Goal: Book appointment/travel/reservation

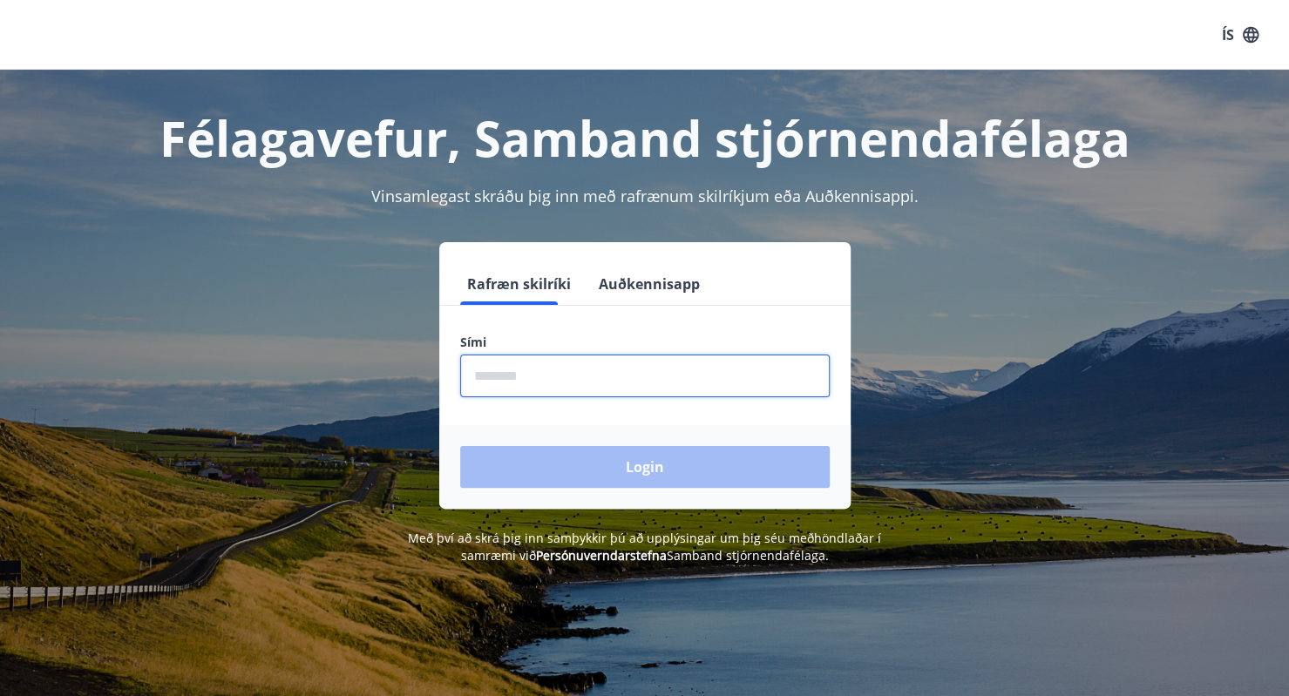
click at [580, 381] on input "phone" at bounding box center [645, 376] width 370 height 43
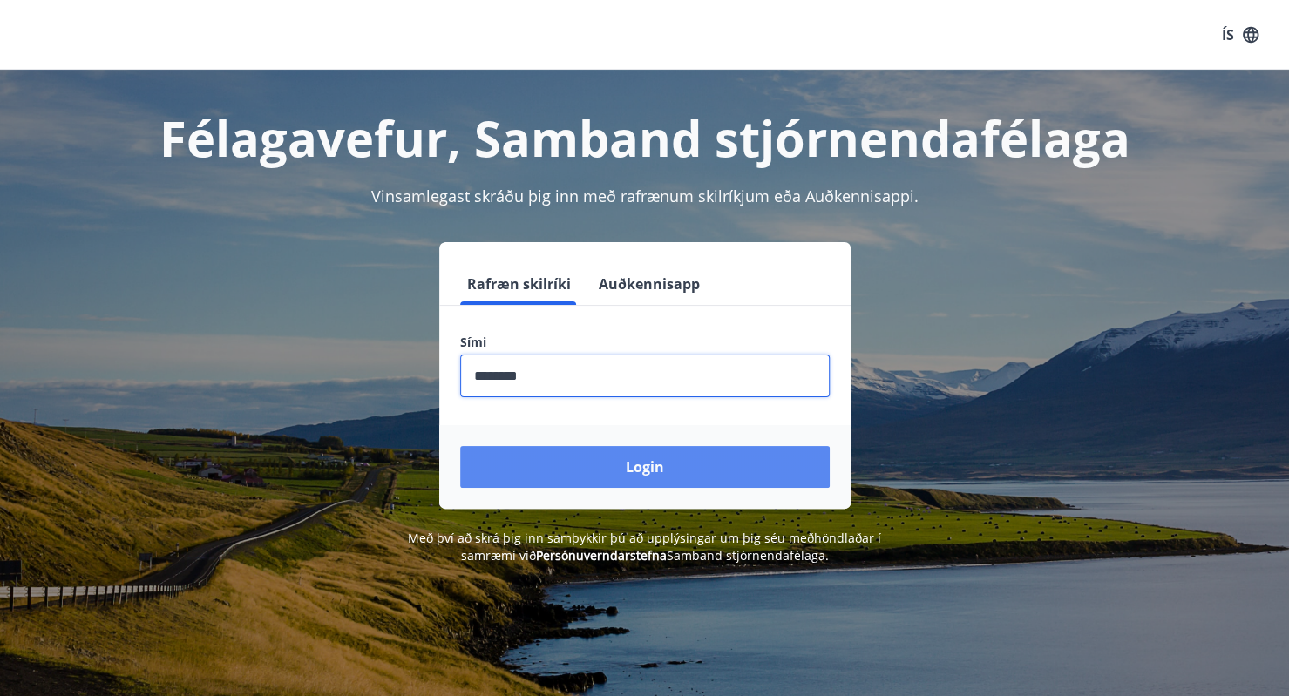
type input "********"
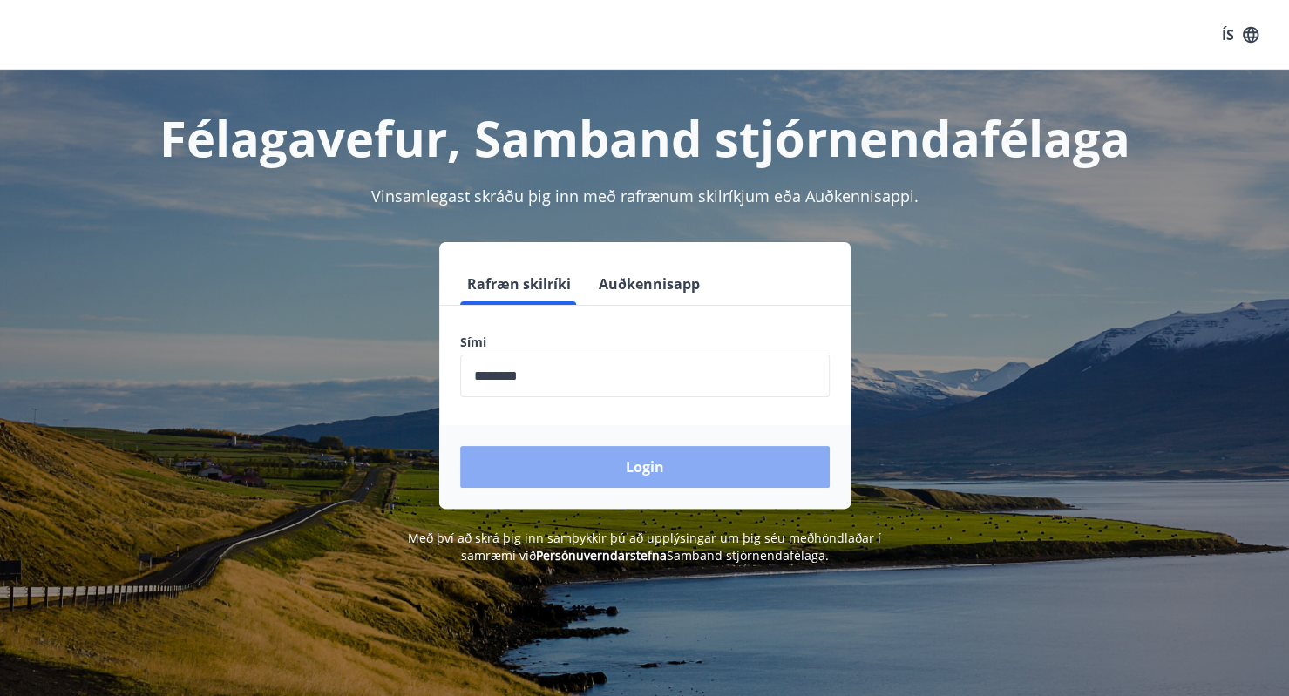
click at [582, 458] on button "Login" at bounding box center [645, 467] width 370 height 42
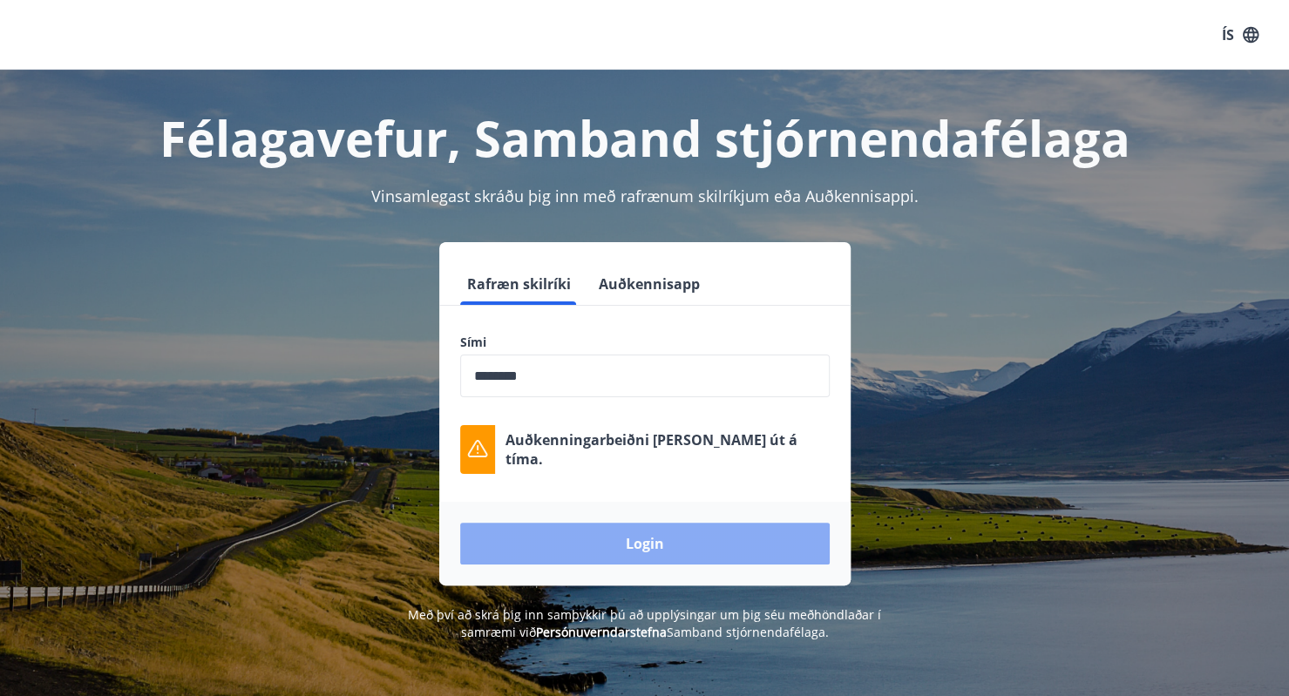
click at [637, 547] on button "Login" at bounding box center [645, 544] width 370 height 42
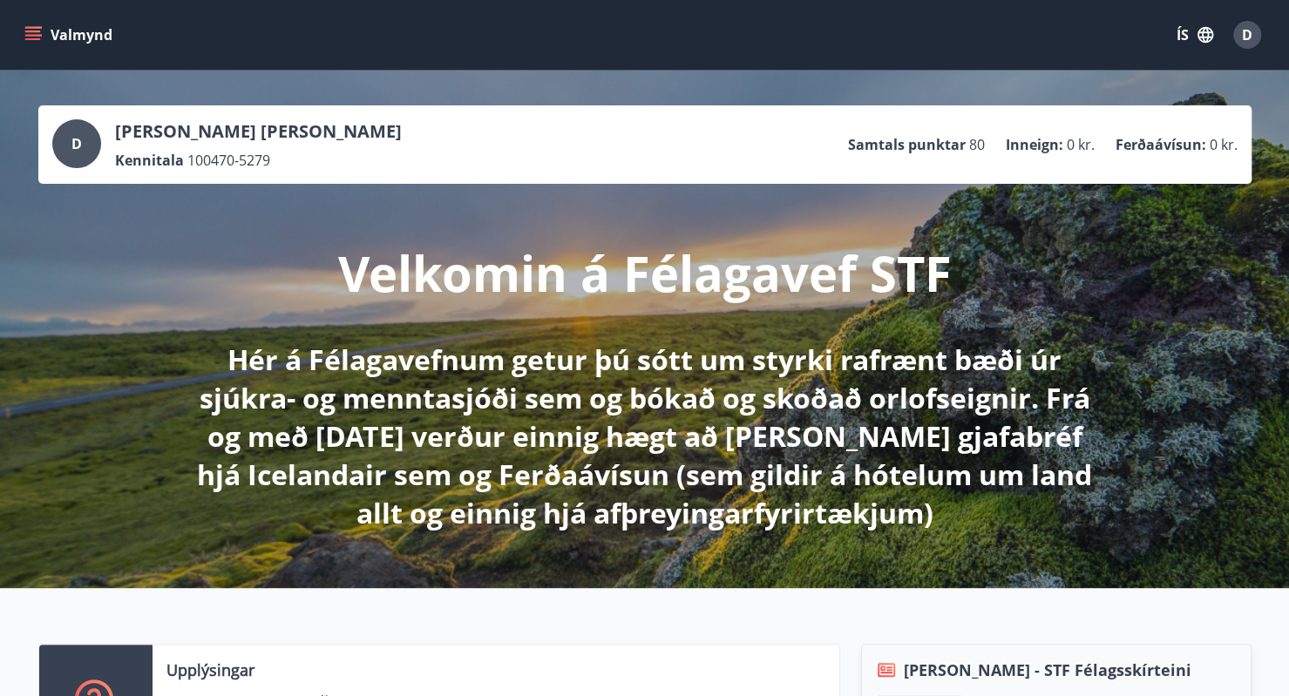
click at [31, 29] on icon "menu" at bounding box center [32, 34] width 17 height 17
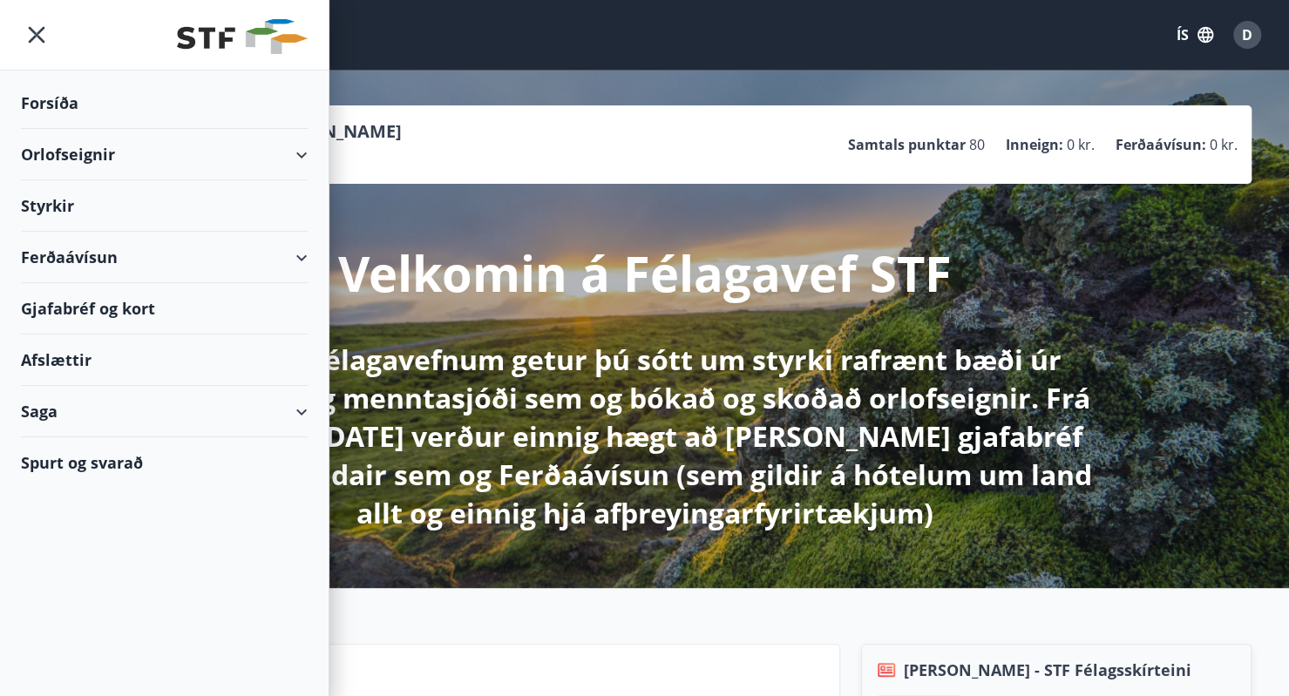
click at [92, 158] on div "Orlofseignir" at bounding box center [164, 154] width 287 height 51
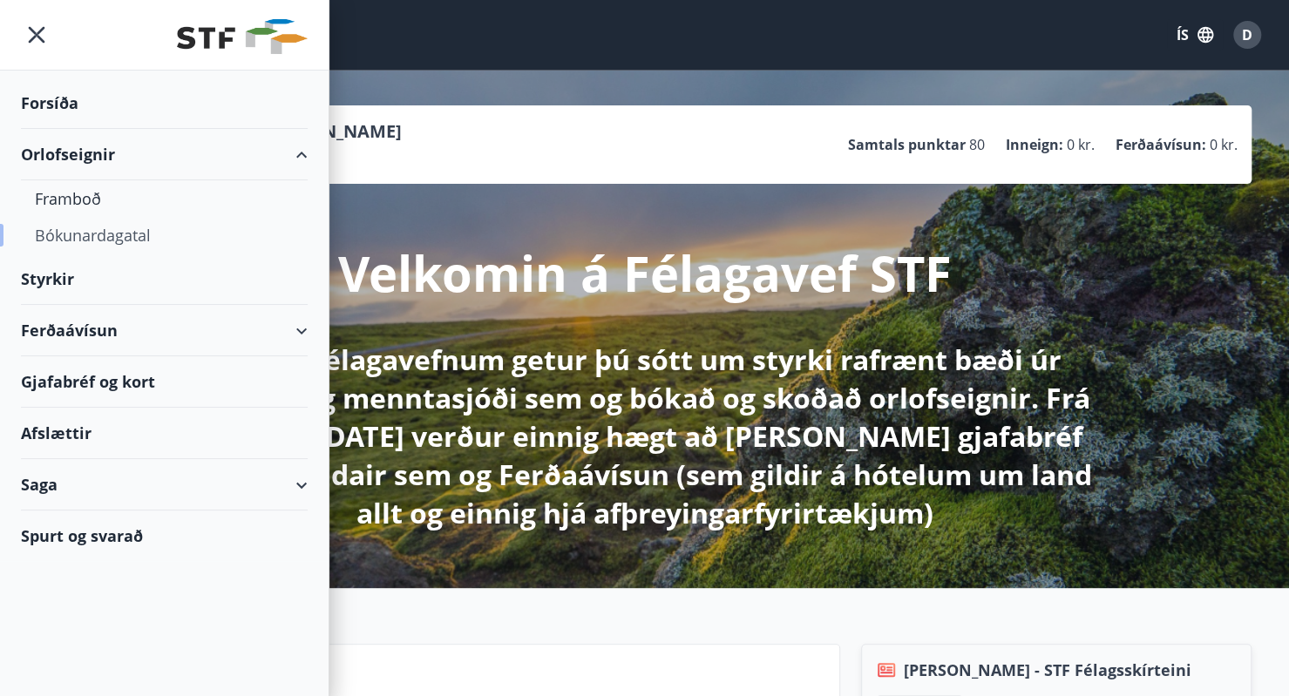
click at [80, 234] on div "Bókunardagatal" at bounding box center [164, 235] width 259 height 37
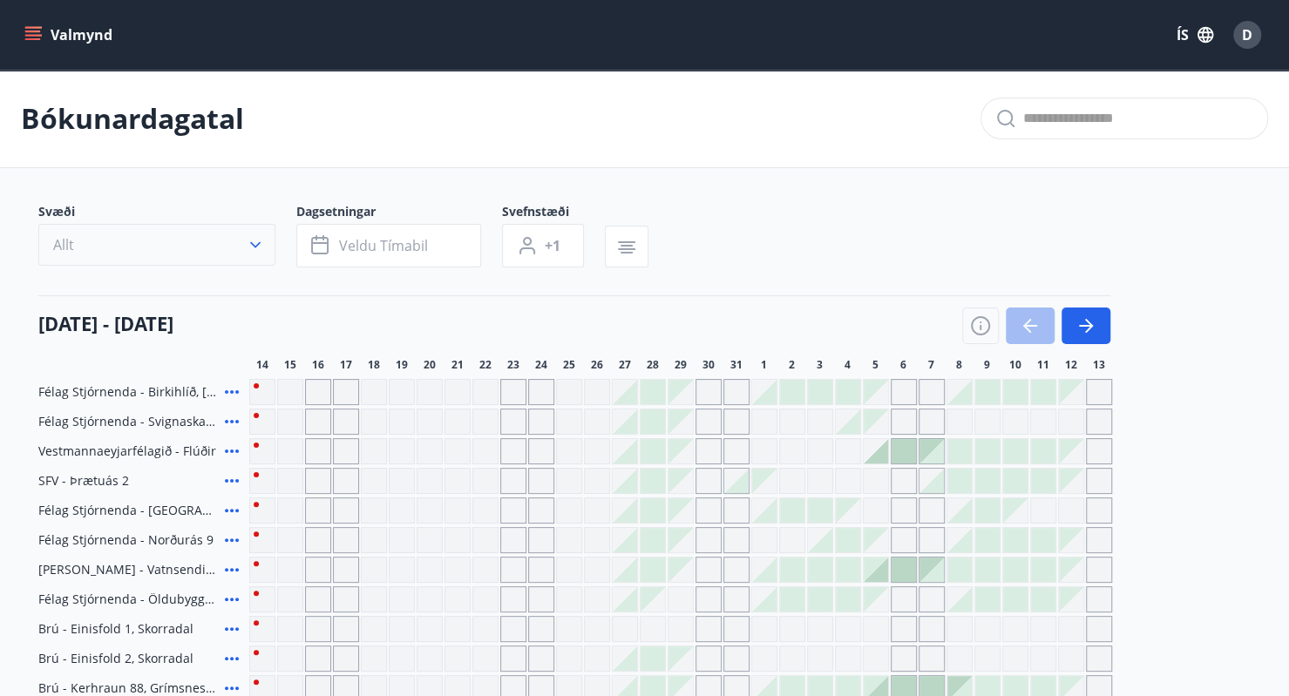
click at [250, 242] on icon "button" at bounding box center [255, 245] width 10 height 6
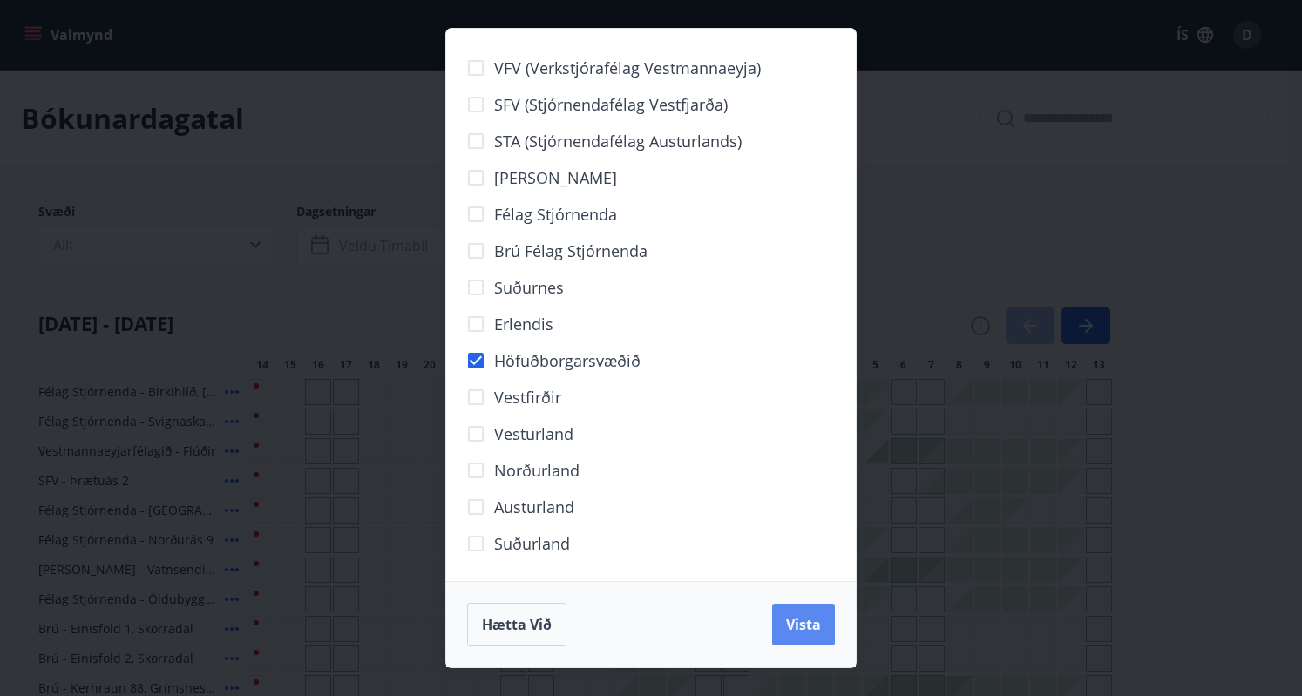
click at [795, 627] on span "Vista" at bounding box center [803, 624] width 35 height 19
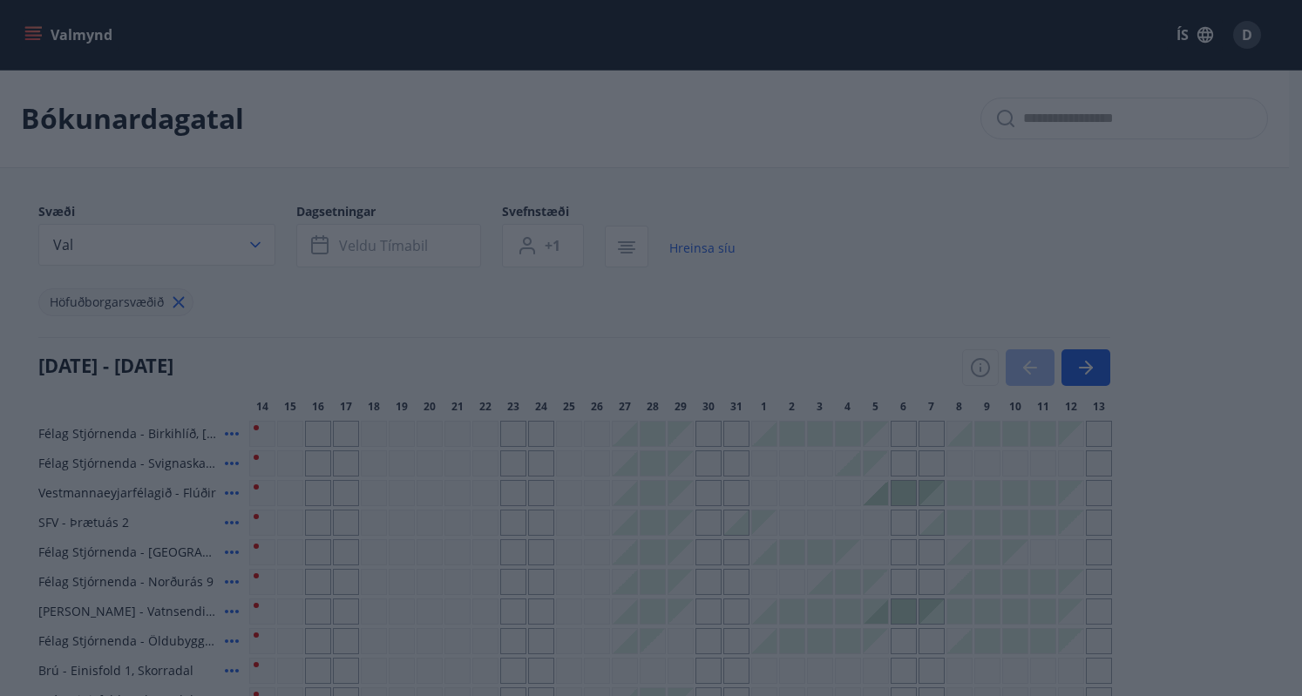
click at [406, 235] on div "VFV (Verkstjórafélag Vestmannaeyja) SFV (Stjórnendafélag Vestfjarða) STA (Stjór…" at bounding box center [651, 348] width 1302 height 696
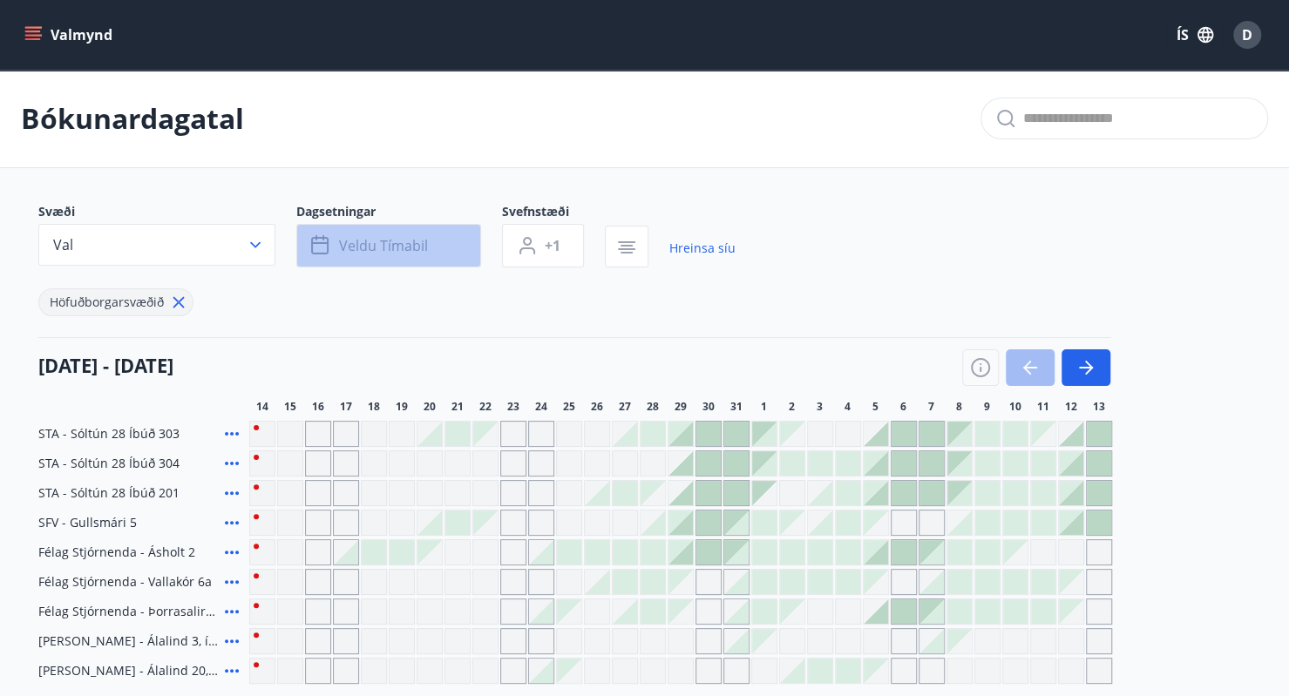
click at [411, 240] on span "Veldu tímabil" at bounding box center [383, 245] width 89 height 19
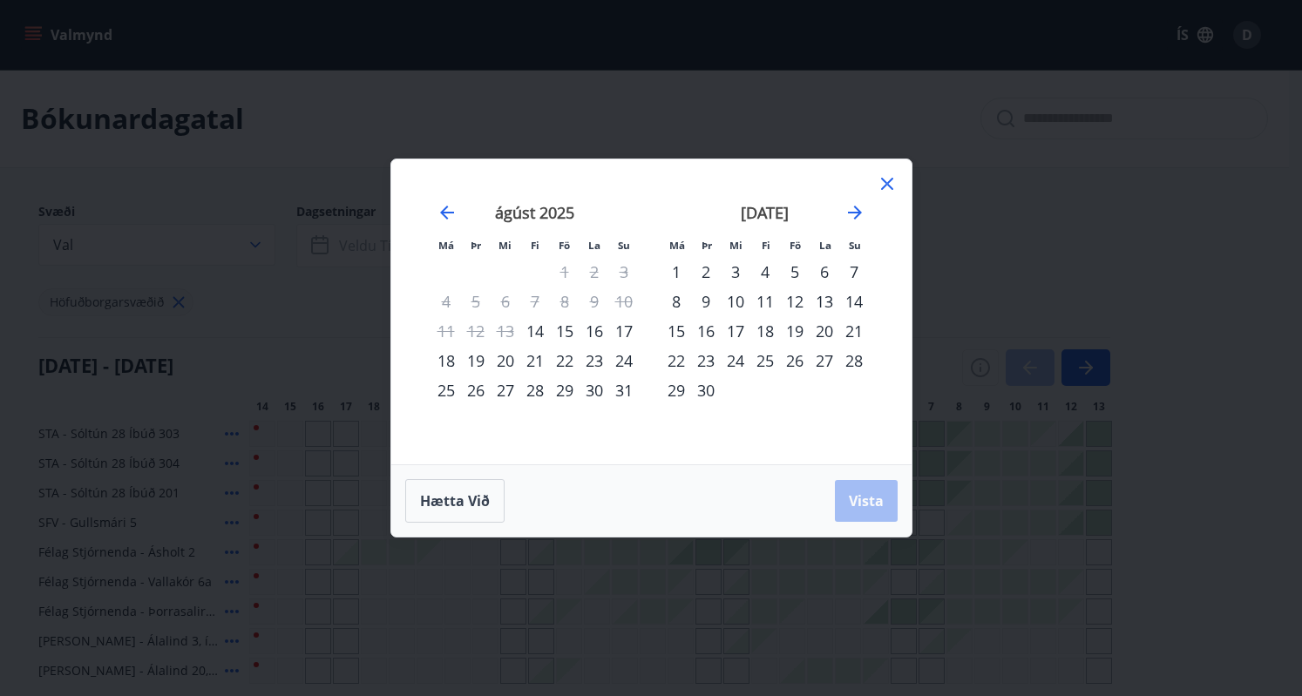
click at [562, 363] on div "22" at bounding box center [565, 361] width 30 height 30
click at [602, 363] on div "23" at bounding box center [595, 361] width 30 height 30
click at [854, 505] on span "Vista" at bounding box center [866, 501] width 35 height 19
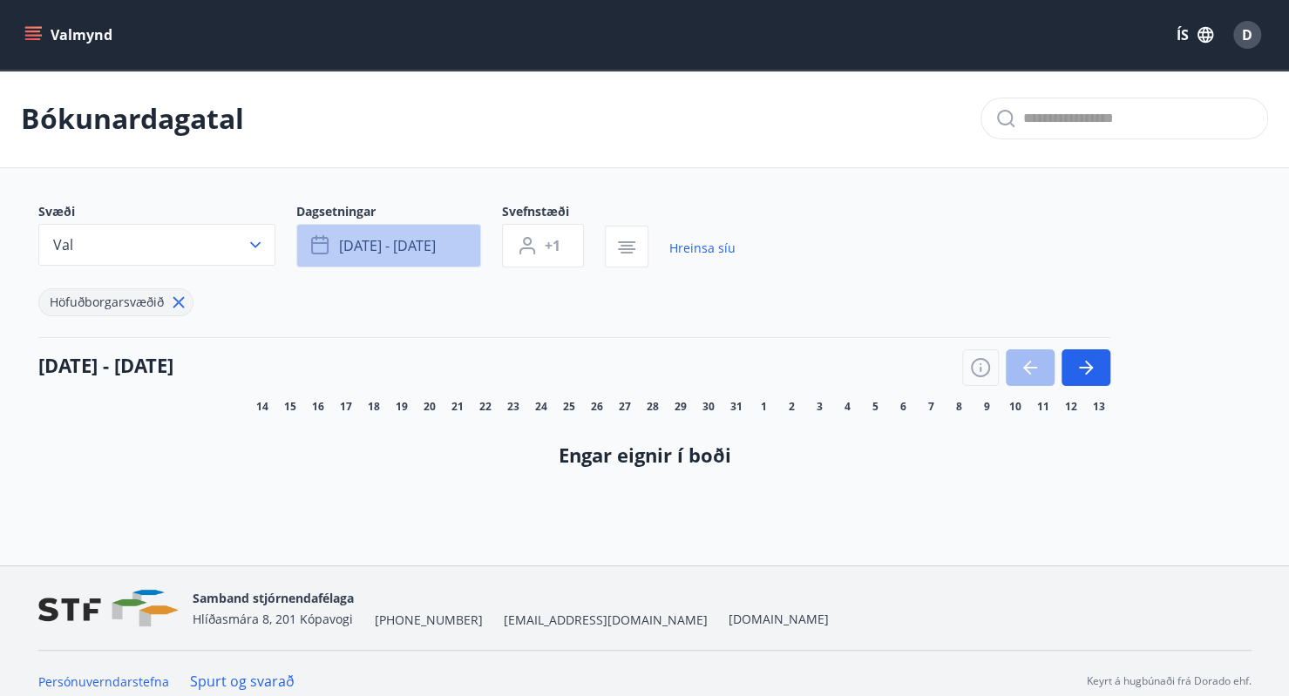
click at [465, 246] on button "[DATE] - [DATE]" at bounding box center [388, 246] width 185 height 44
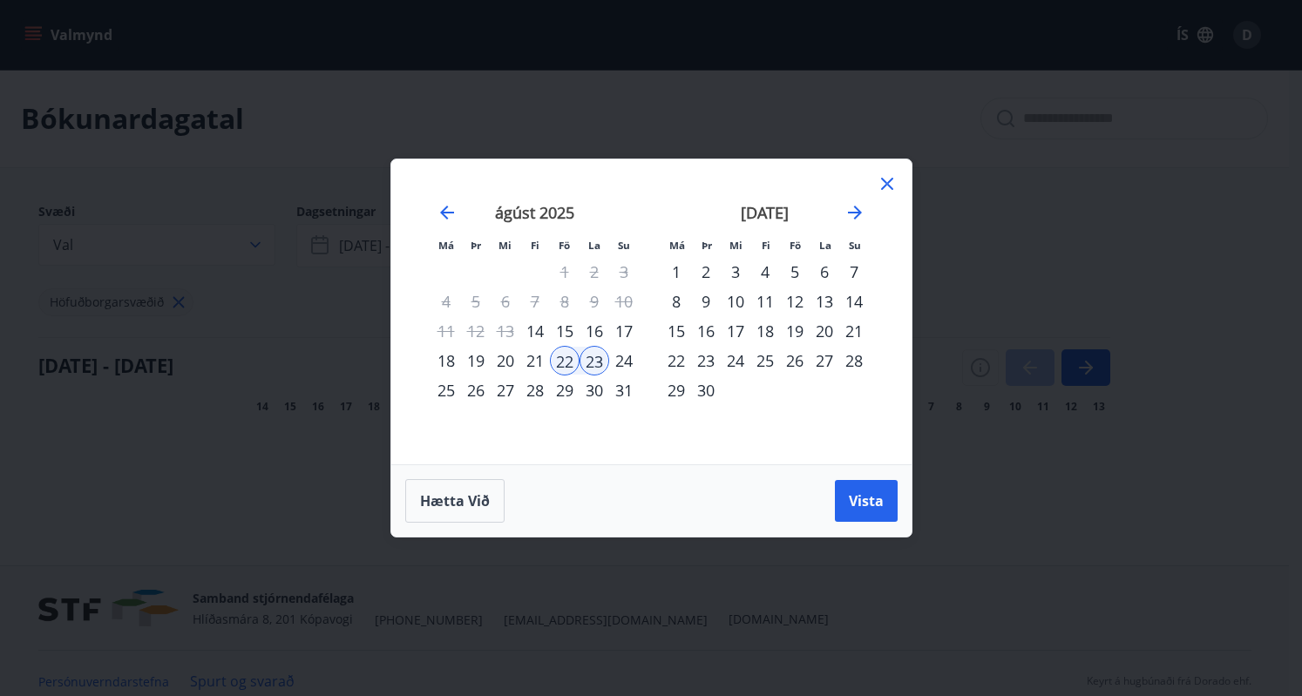
click at [159, 175] on div "Má Þr Mi Fi Fö La Su Má Þr Mi Fi Fö La Su [DATE] 1 2 3 4 5 6 7 8 9 10 11 12 13 …" at bounding box center [651, 348] width 1302 height 696
click at [887, 179] on icon at bounding box center [887, 183] width 21 height 21
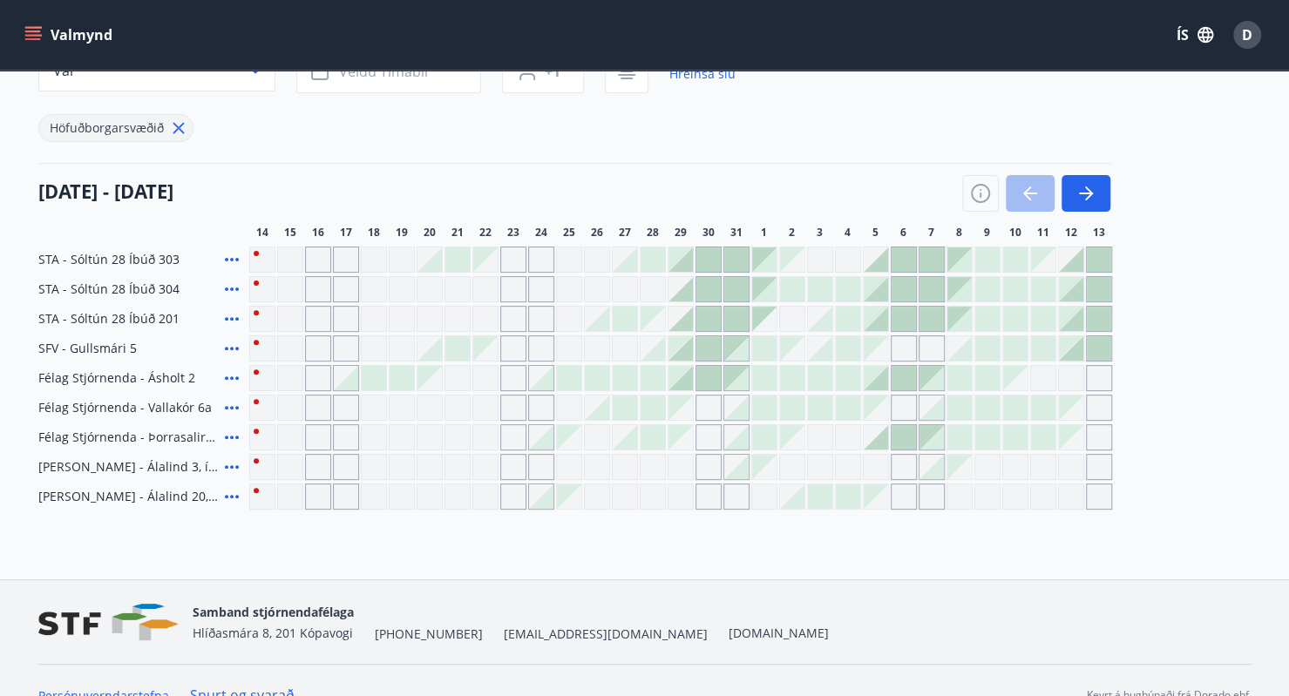
scroll to position [176, 0]
